Goal: Task Accomplishment & Management: Manage account settings

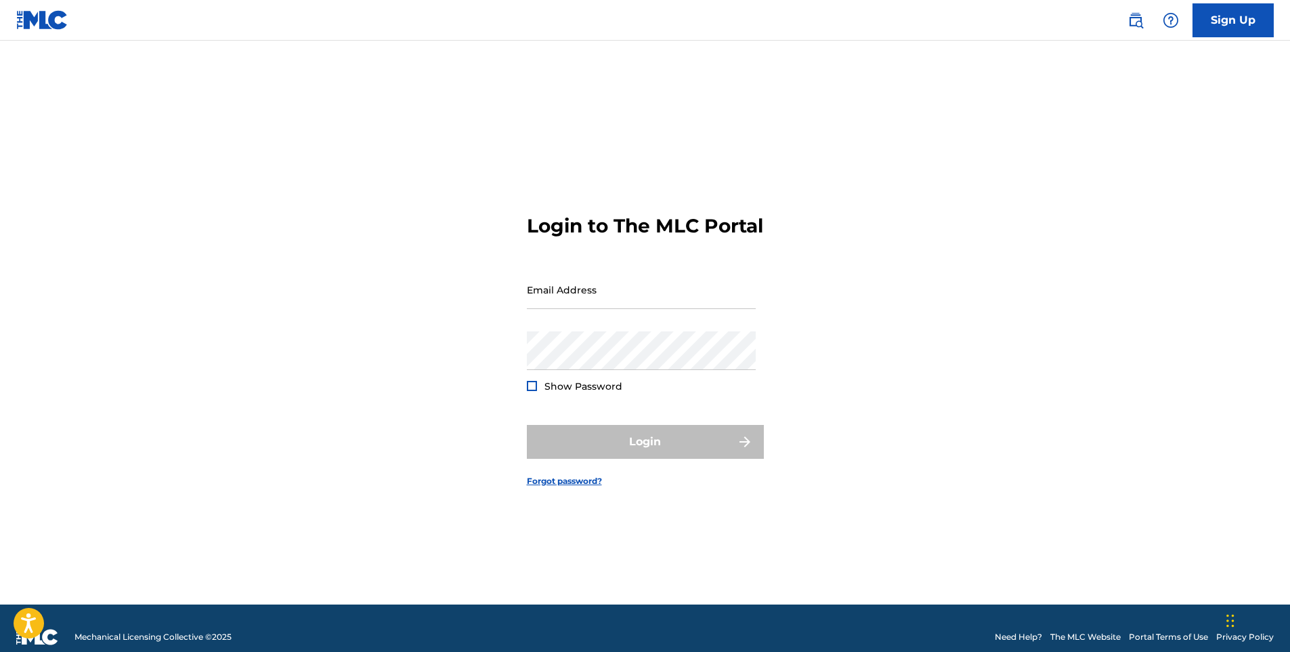
type input "[EMAIL_ADDRESS][DOMAIN_NAME]"
click at [535, 391] on div at bounding box center [532, 386] width 10 height 10
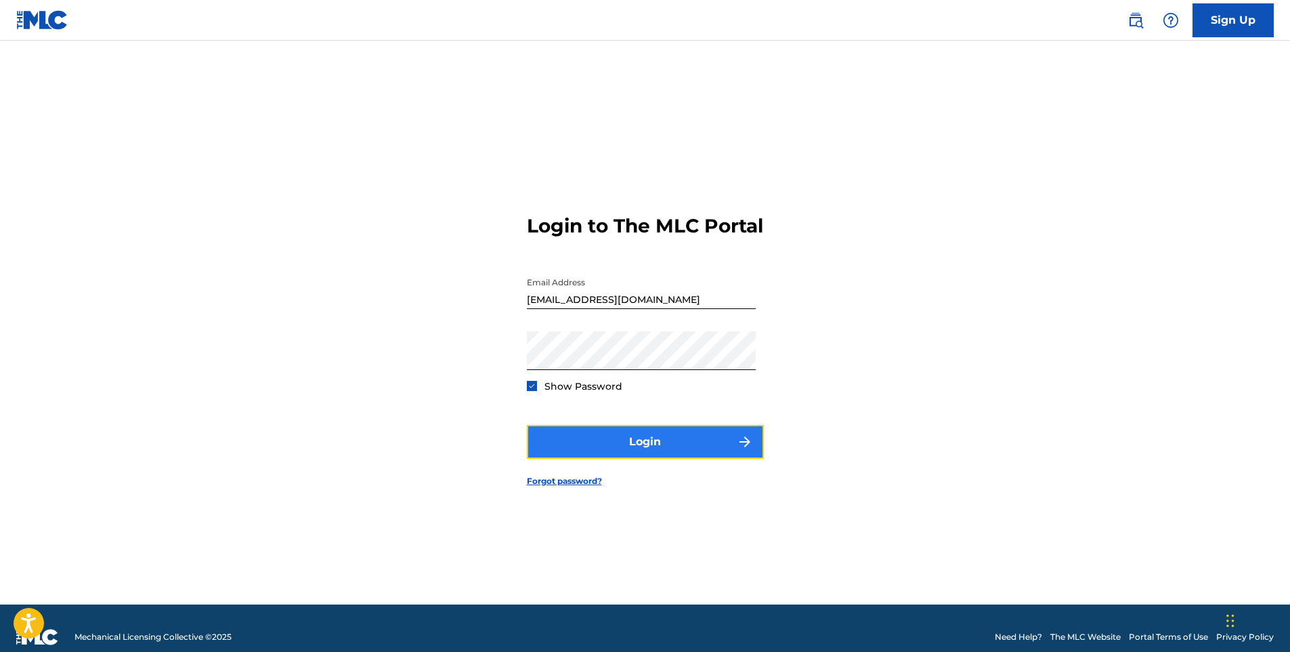
click at [613, 442] on button "Login" at bounding box center [645, 442] width 237 height 34
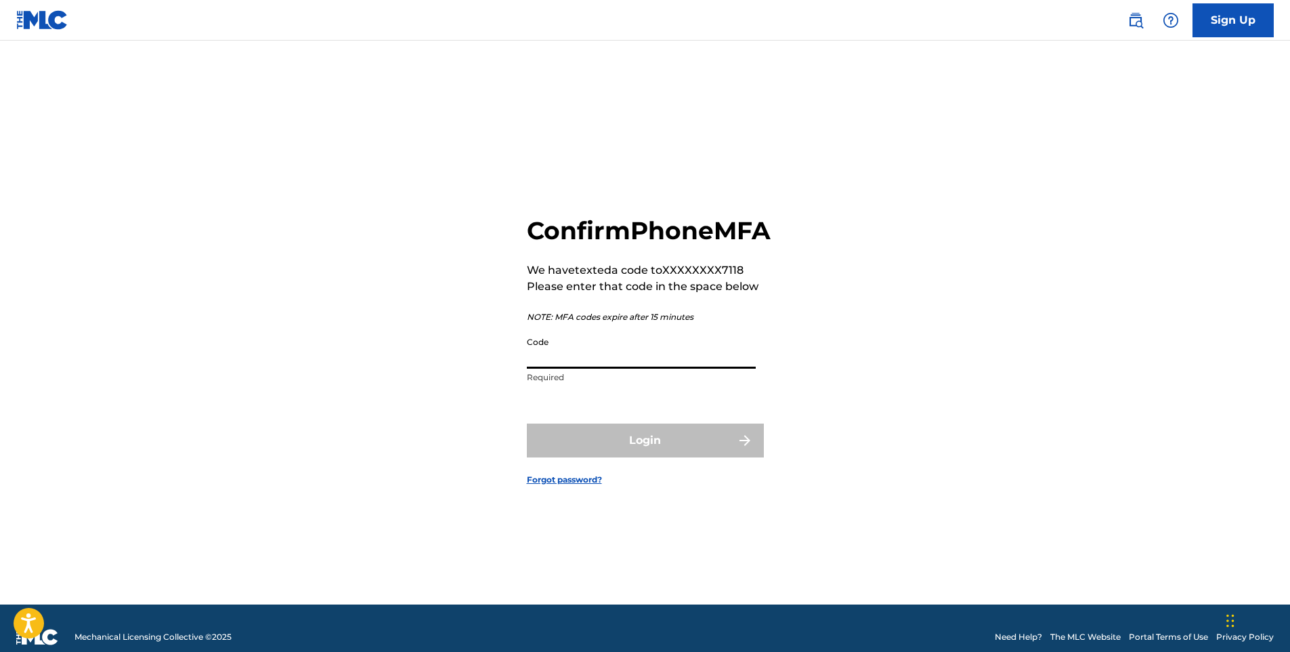
click at [622, 368] on input "Code" at bounding box center [641, 349] width 229 height 39
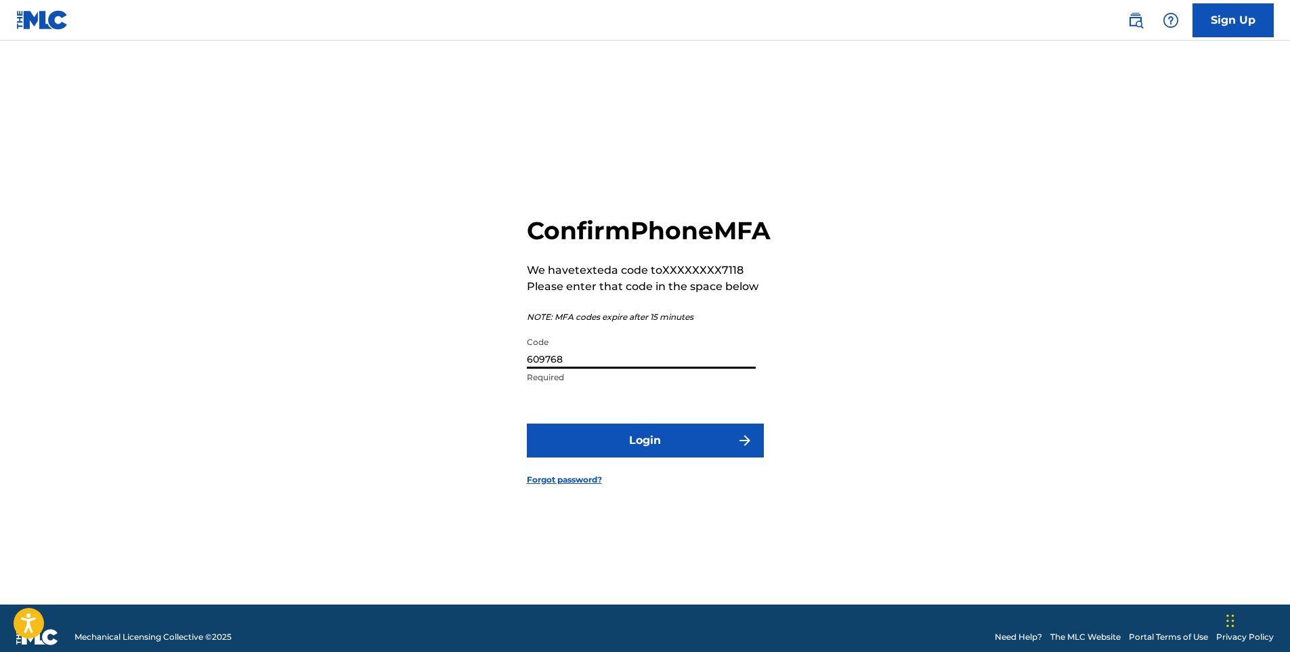
type input "609768"
click at [527, 423] on button "Login" at bounding box center [645, 440] width 237 height 34
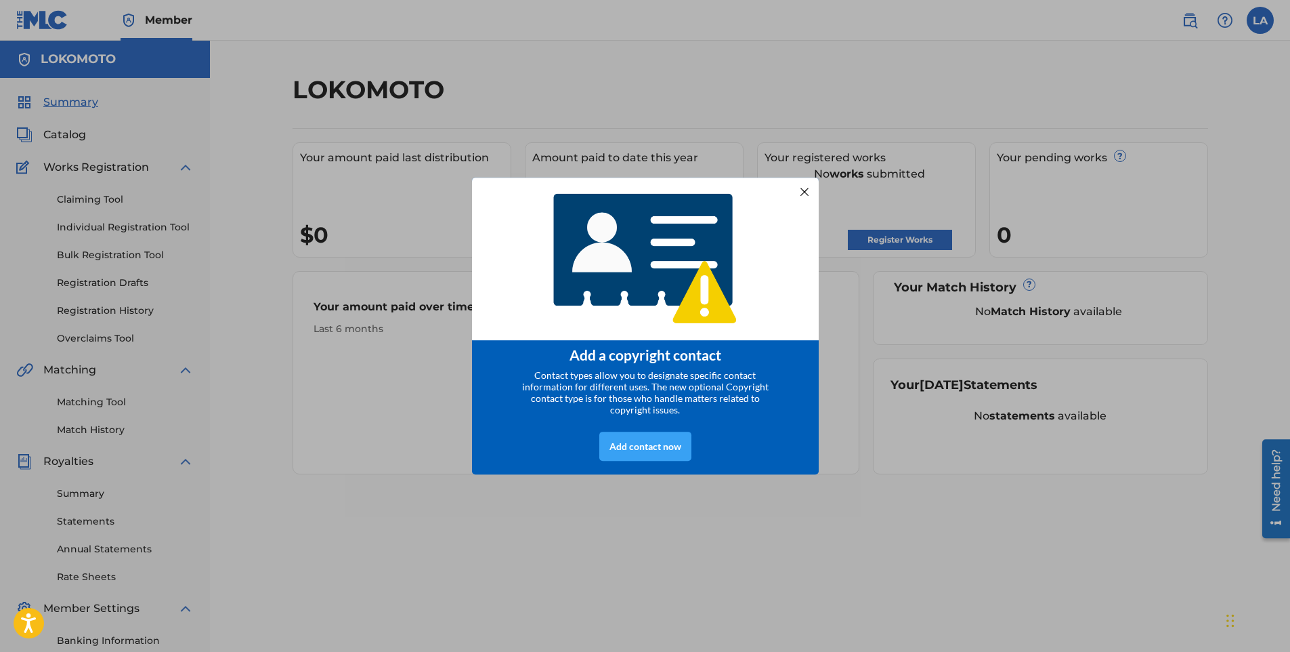
click at [675, 457] on div "Add contact now" at bounding box center [645, 445] width 92 height 29
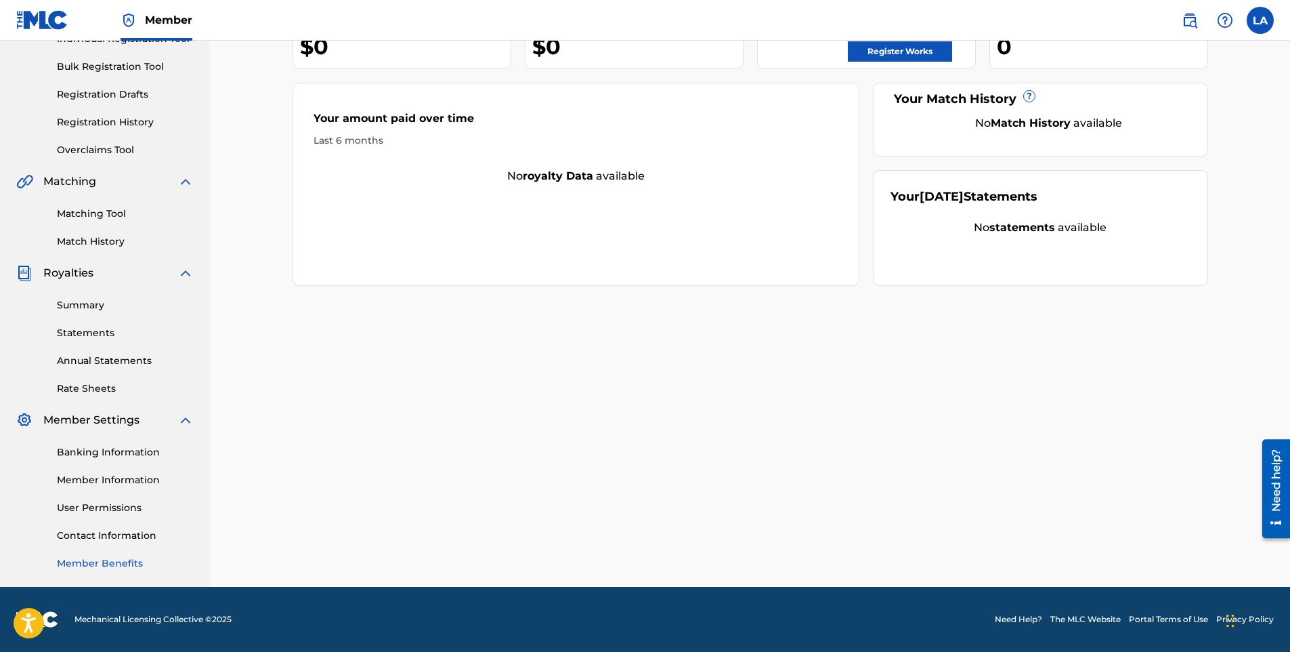
click at [162, 563] on link "Member Benefits" at bounding box center [125, 563] width 137 height 14
